Goal: Obtain resource: Download file/media

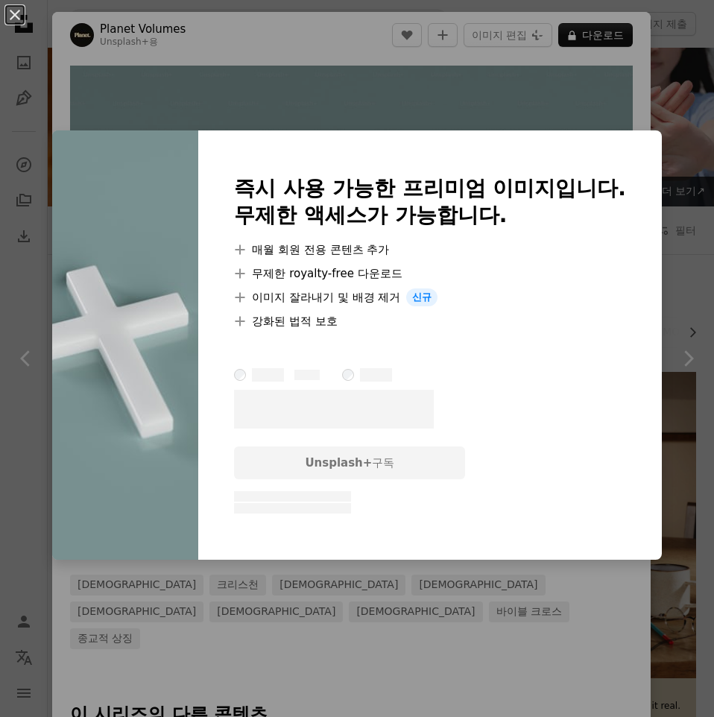
scroll to position [1938, 0]
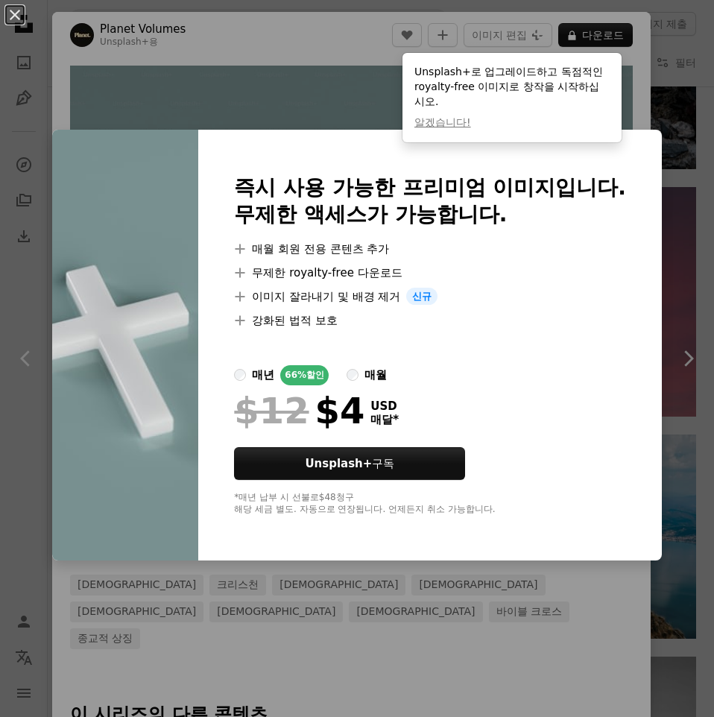
click at [233, 81] on div "An X shape 즉시 사용 가능한 프리미엄 이미지입니다. 무제한 액세스가 가능합니다. A plus sign 매월 회원 전용 콘텐츠 추가 A…" at bounding box center [357, 358] width 714 height 717
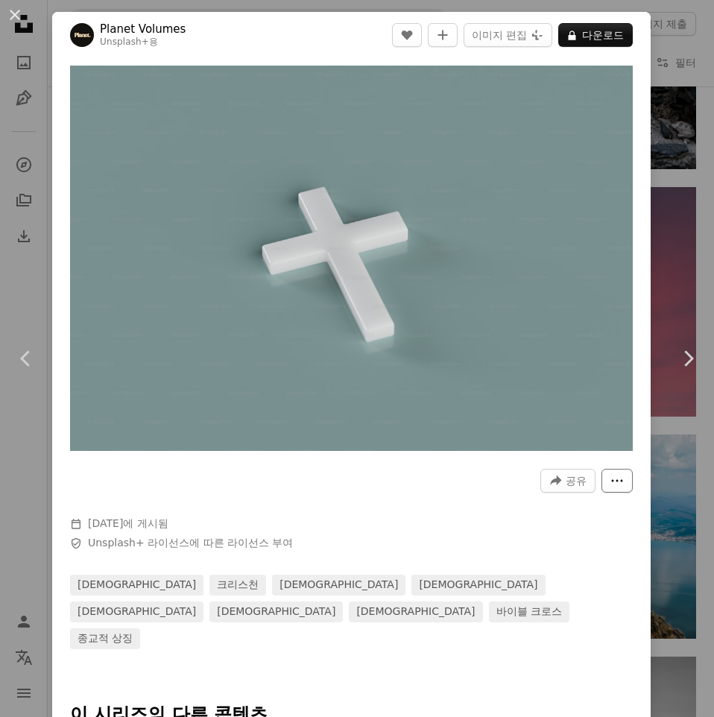
click at [616, 476] on button "More Actions" at bounding box center [616, 481] width 31 height 24
drag, startPoint x: 517, startPoint y: 503, endPoint x: 490, endPoint y: 505, distance: 26.9
click at [516, 503] on dialog "An X shape Chevron left Chevron right Planet Volumes Unsplash+ 용 A heart A plus…" at bounding box center [357, 358] width 714 height 717
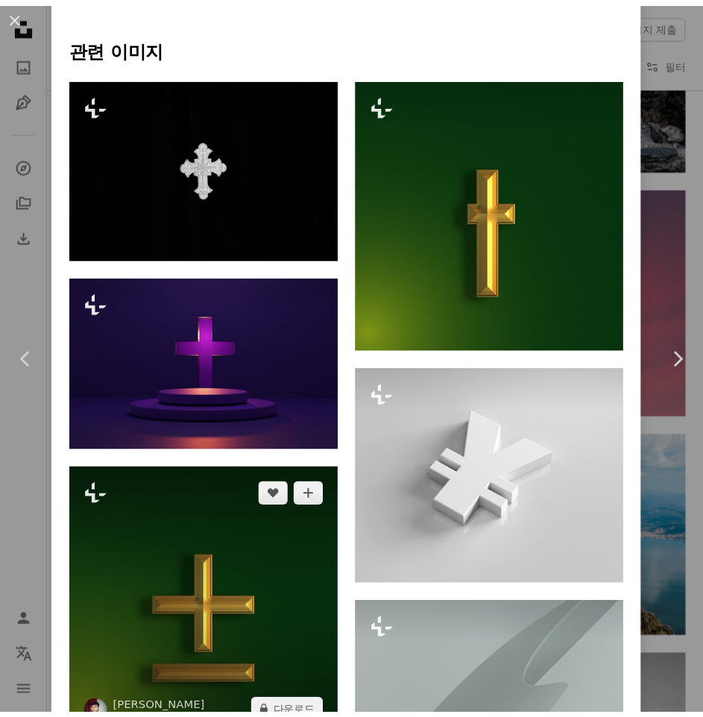
scroll to position [1267, 0]
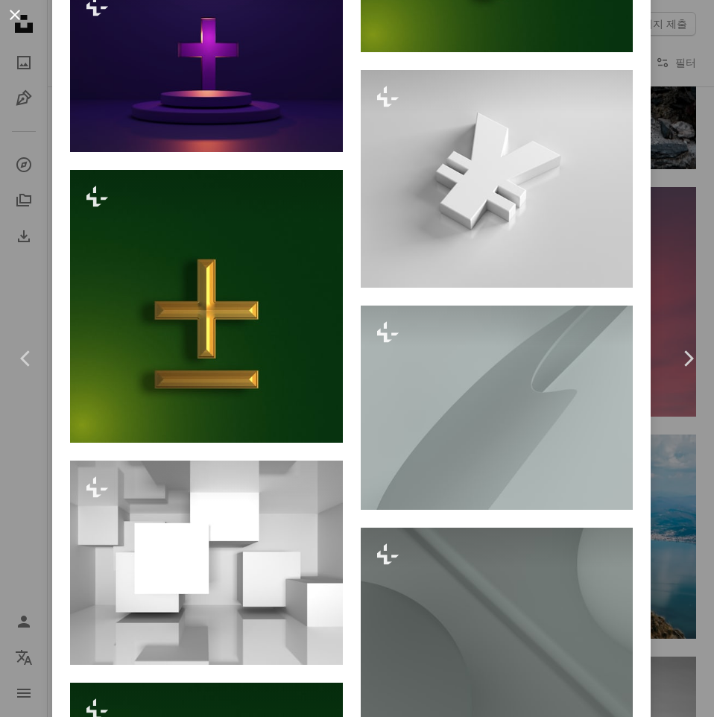
click at [6, 15] on button "An X shape" at bounding box center [15, 15] width 18 height 18
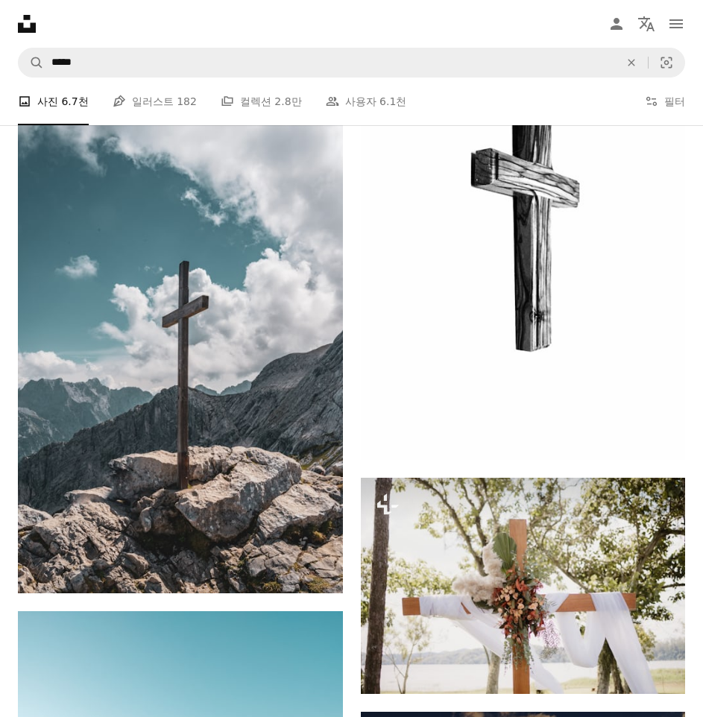
scroll to position [6782, 0]
